Goal: Transaction & Acquisition: Purchase product/service

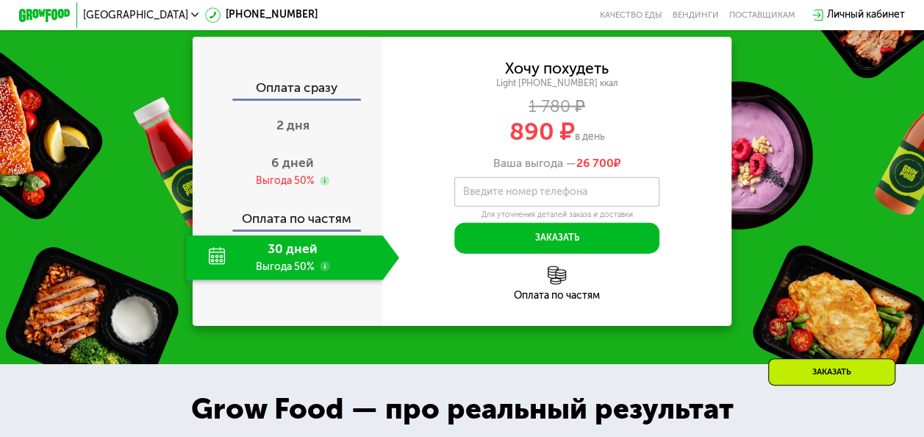
scroll to position [1609, 0]
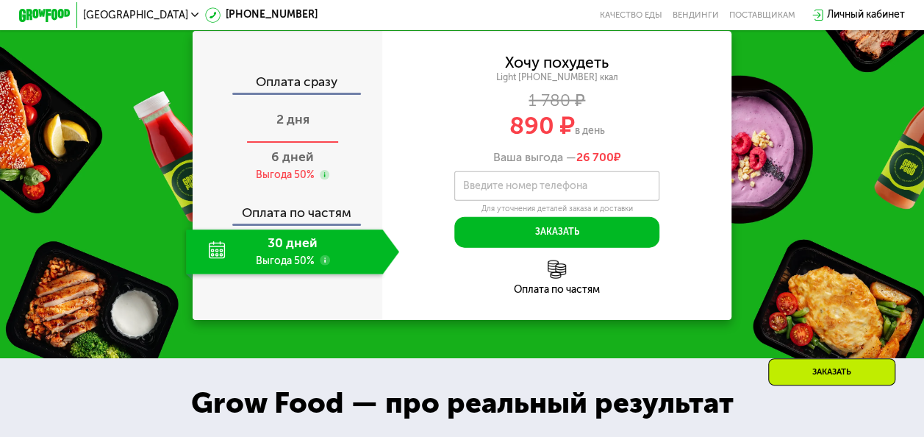
click at [291, 127] on span "2 дня" at bounding box center [293, 119] width 33 height 15
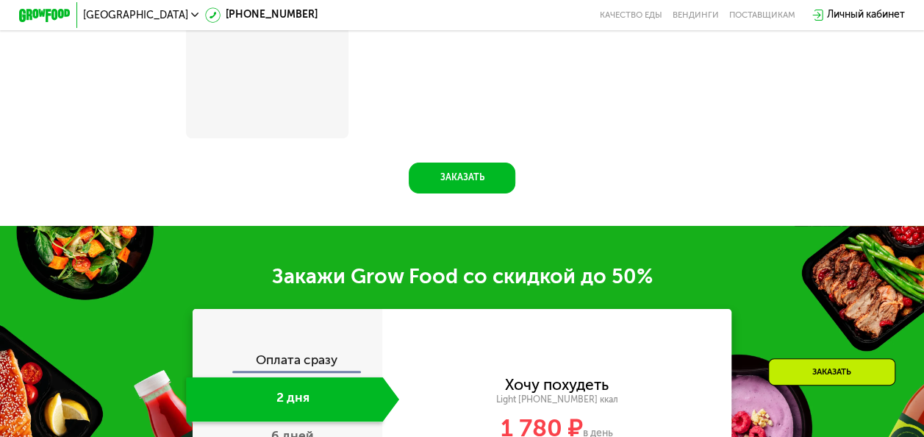
scroll to position [1890, 0]
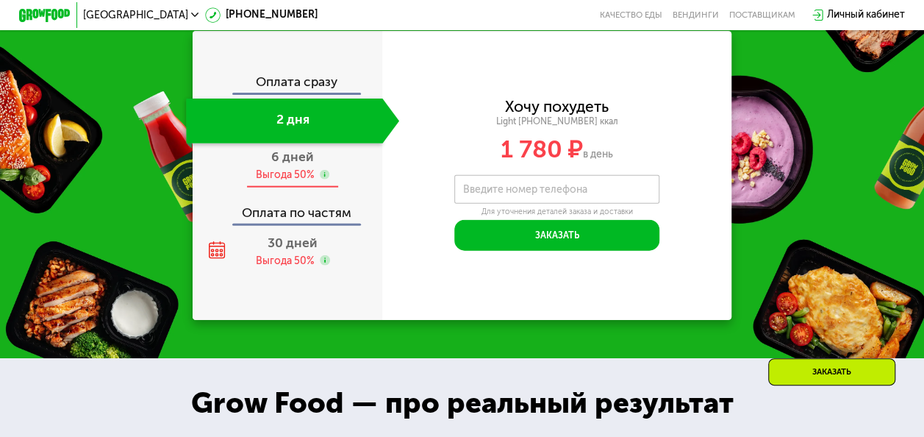
click at [303, 165] on span "6 дней" at bounding box center [292, 156] width 43 height 15
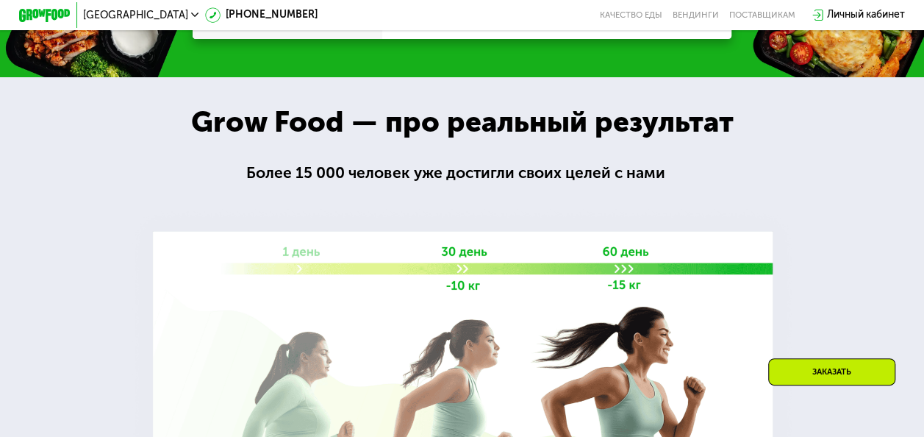
scroll to position [1609, 0]
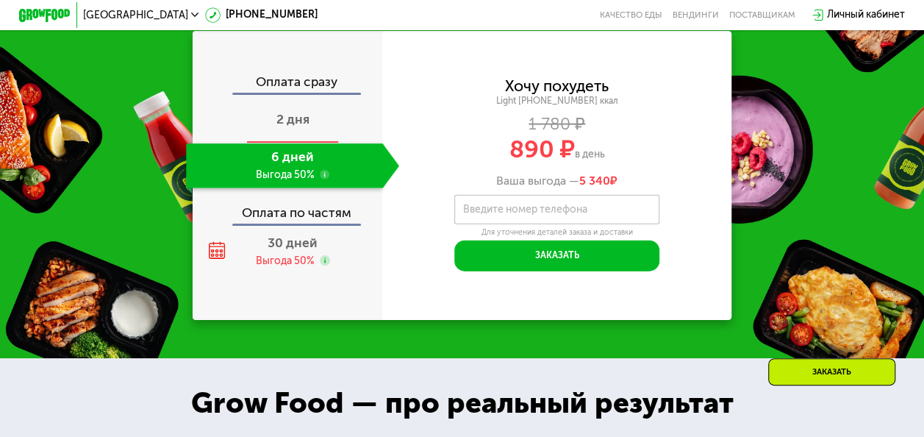
click at [299, 127] on span "2 дня" at bounding box center [293, 119] width 33 height 15
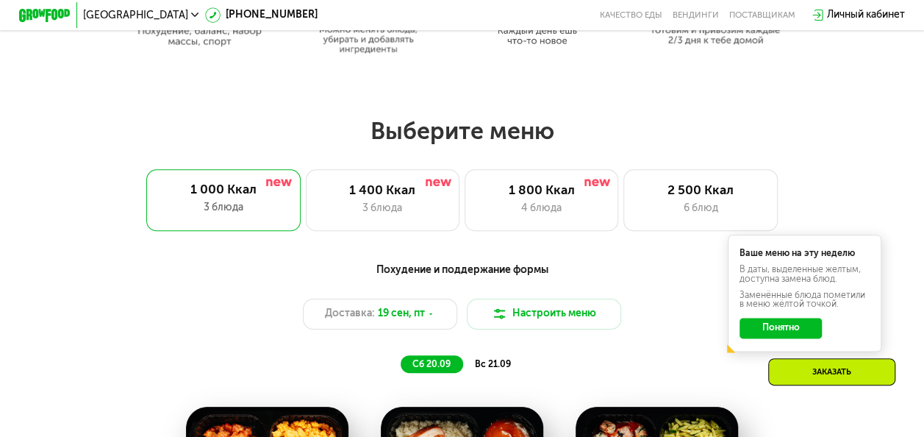
scroll to position [730, 0]
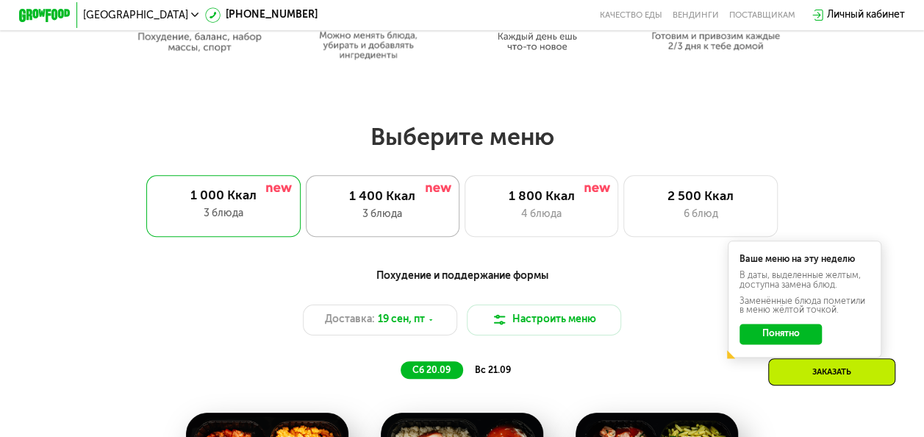
click at [390, 215] on div "3 блюда" at bounding box center [382, 214] width 127 height 15
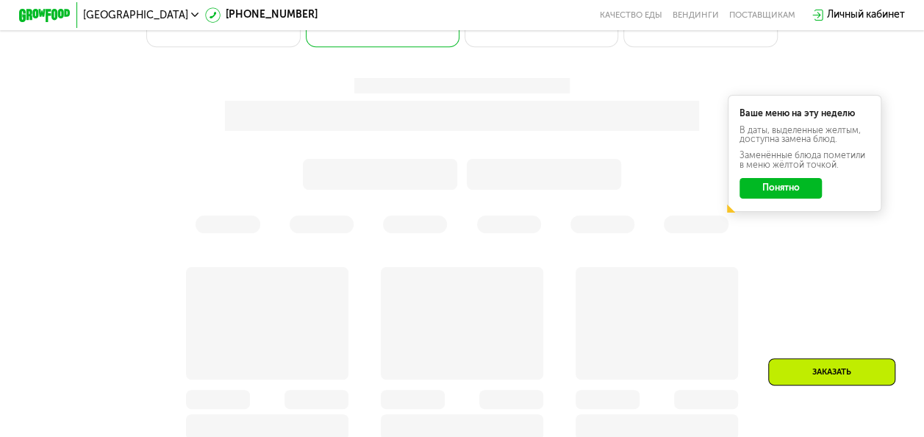
scroll to position [949, 0]
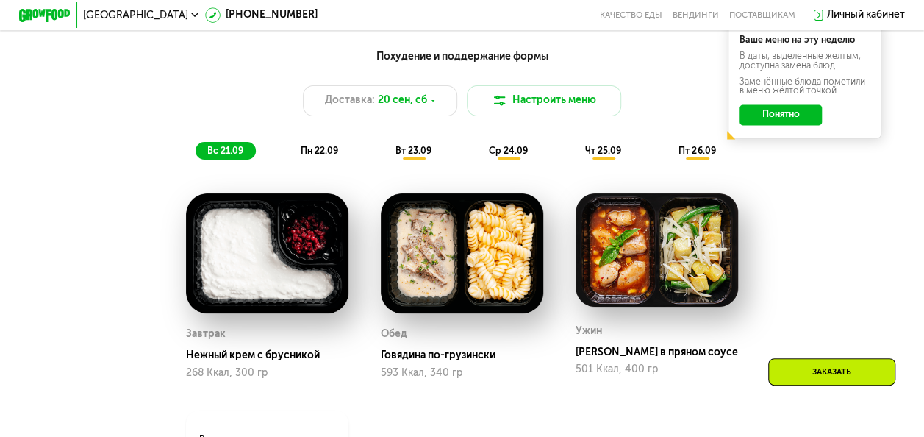
click at [307, 153] on span "пн 22.09" at bounding box center [320, 151] width 38 height 10
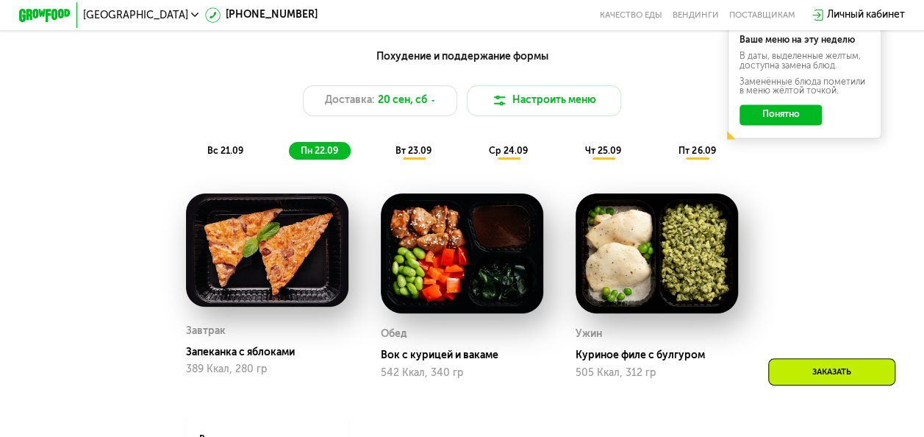
click at [393, 160] on div "вт 23.09" at bounding box center [414, 151] width 60 height 18
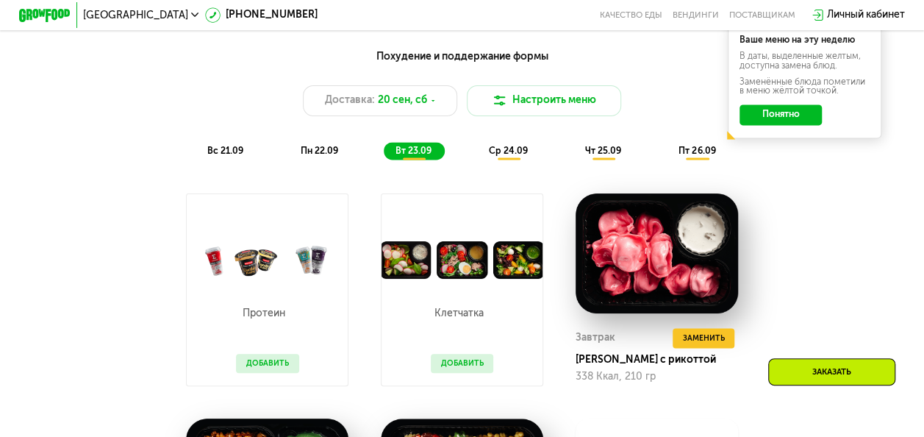
click at [504, 156] on span "ср 24.09" at bounding box center [508, 151] width 39 height 10
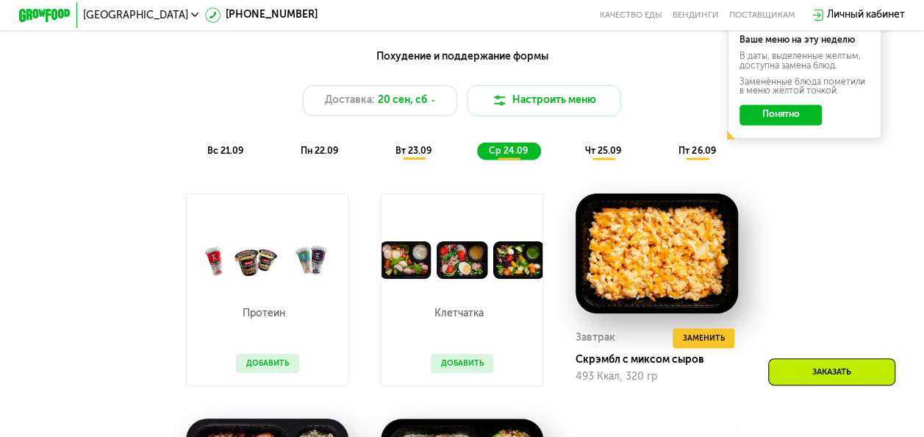
click at [416, 156] on span "вт 23.09" at bounding box center [414, 151] width 36 height 10
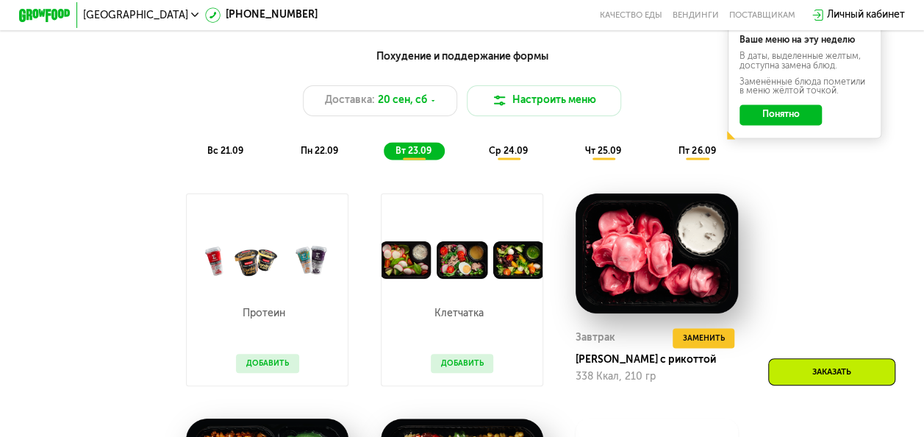
click at [519, 151] on div "ср 24.09" at bounding box center [508, 151] width 63 height 18
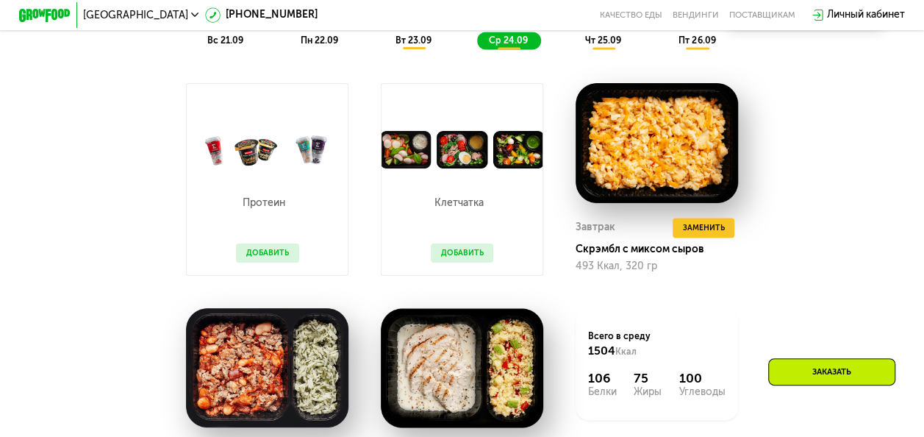
scroll to position [1065, 0]
